Goal: Information Seeking & Learning: Learn about a topic

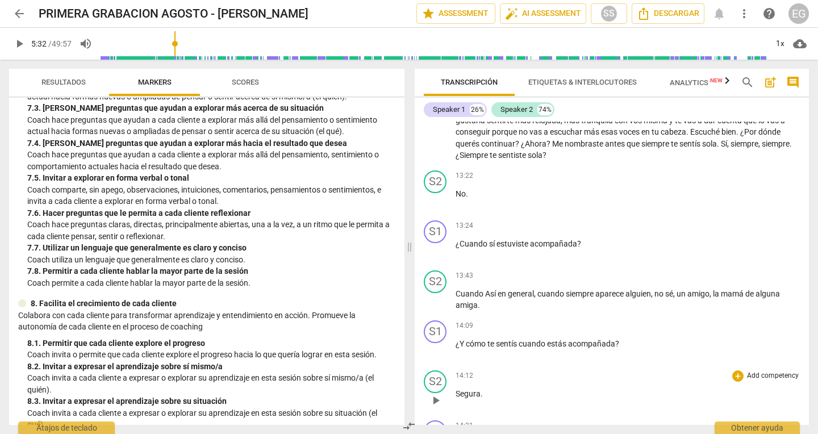
scroll to position [2392, 0]
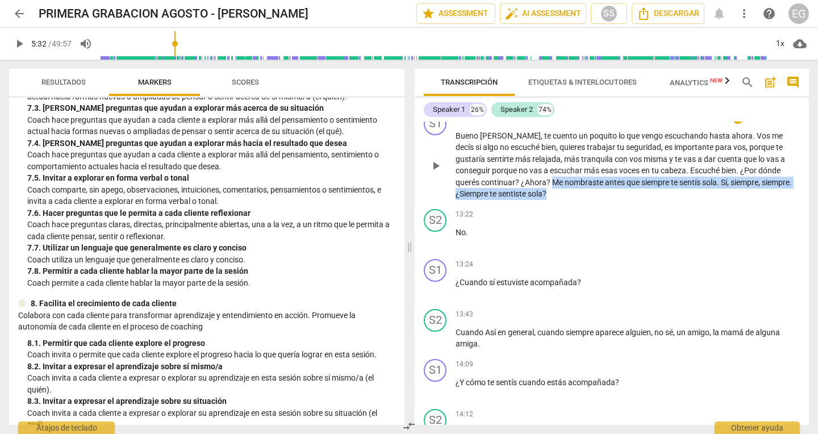
drag, startPoint x: 525, startPoint y: 194, endPoint x: 547, endPoint y: 202, distance: 23.5
click at [547, 200] on p "[PERSON_NAME] , te cuento un poquito lo que vengo escuchando hasta ahora . Vos …" at bounding box center [627, 165] width 344 height 70
click at [585, 220] on div "13:22 + Add competency keyboard_arrow_right" at bounding box center [627, 214] width 344 height 11
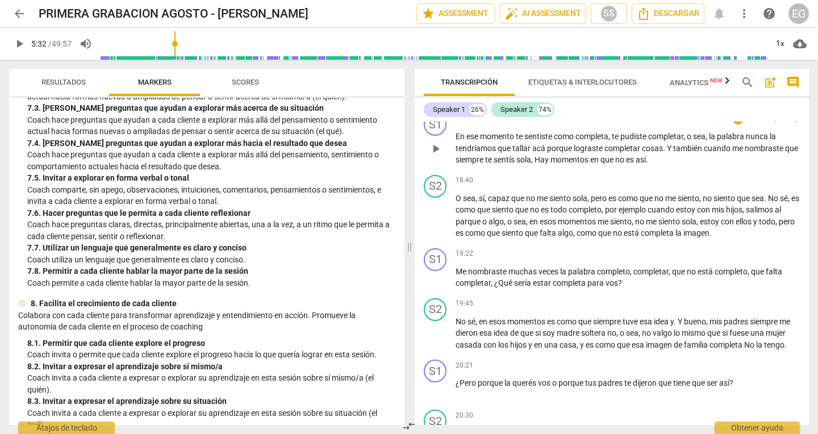
scroll to position [3030, 0]
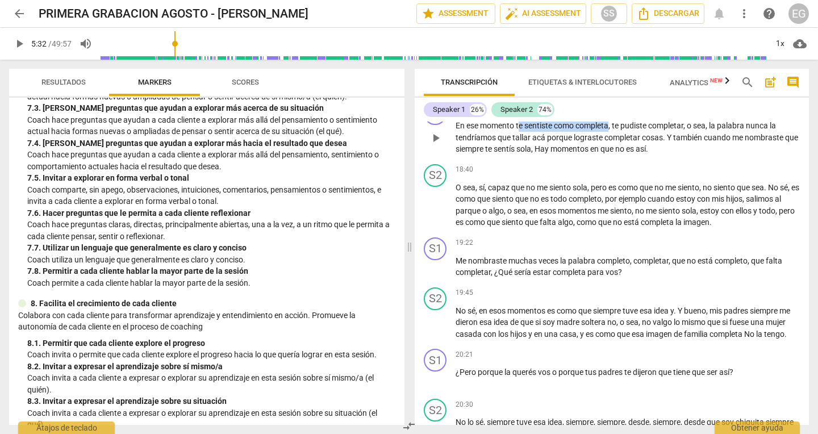
drag, startPoint x: 518, startPoint y: 149, endPoint x: 612, endPoint y: 153, distance: 93.2
click at [612, 153] on p "En ese momento te sentiste como completa , te pudiste completar , o sea , la pa…" at bounding box center [627, 137] width 344 height 35
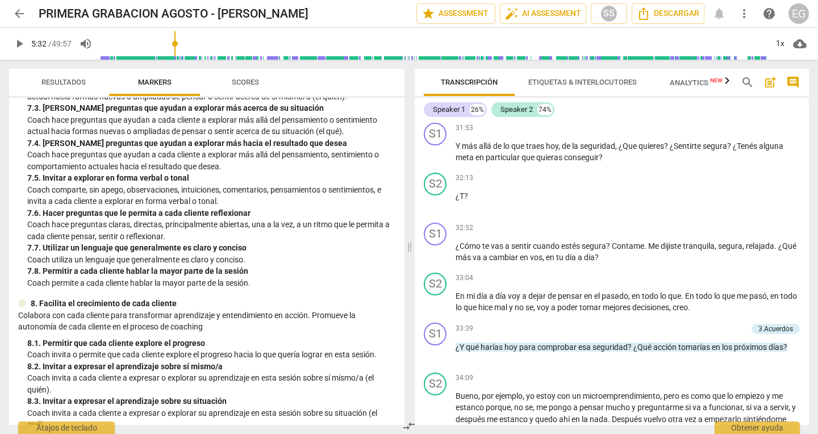
scroll to position [5106, 0]
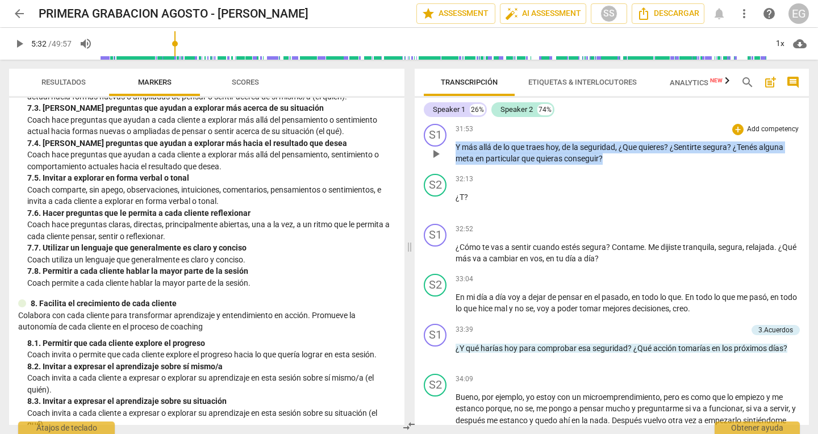
drag, startPoint x: 614, startPoint y: 208, endPoint x: 446, endPoint y: 191, distance: 168.4
click at [446, 169] on div "S1 play_arrow pause 31:53 + Add competency keyboard_arrow_right Y más allá de l…" at bounding box center [612, 144] width 394 height 50
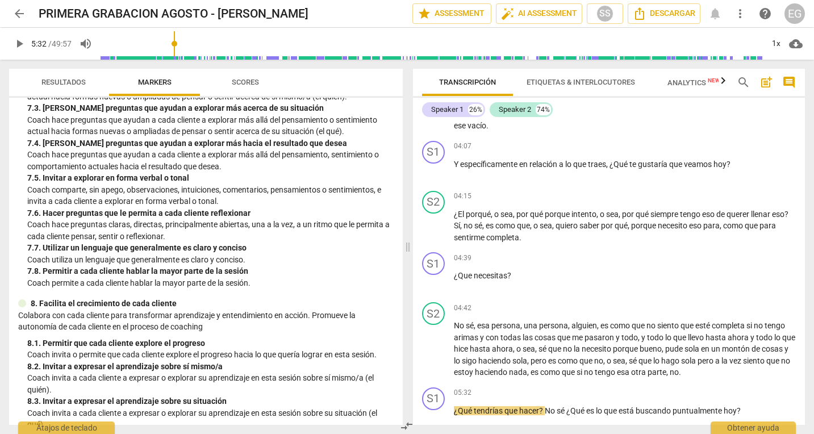
scroll to position [0, 0]
